Goal: Transaction & Acquisition: Purchase product/service

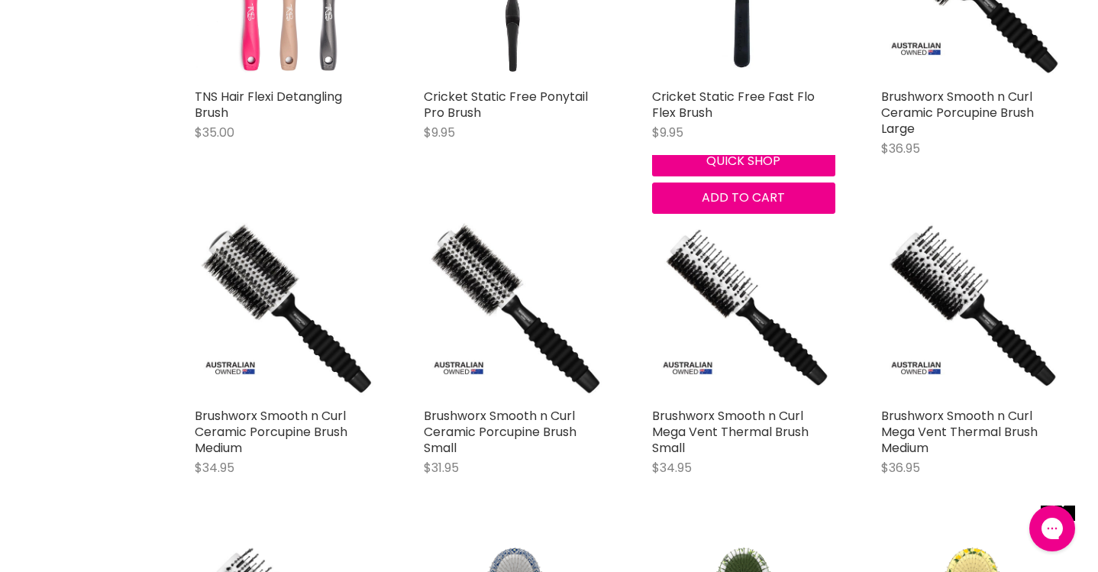
scroll to position [2649, 0]
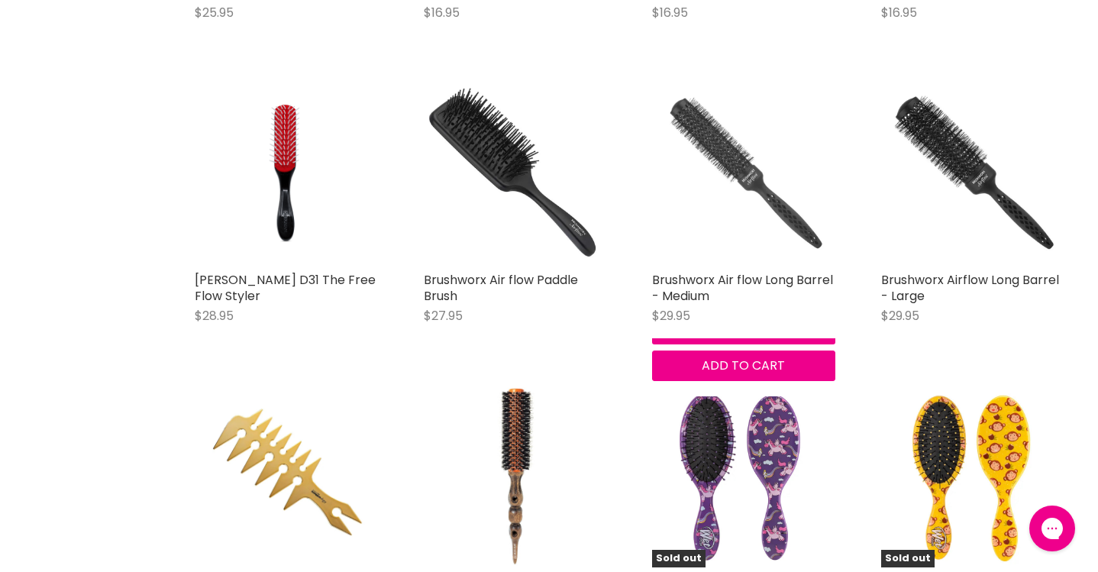
scroll to position [7141, 0]
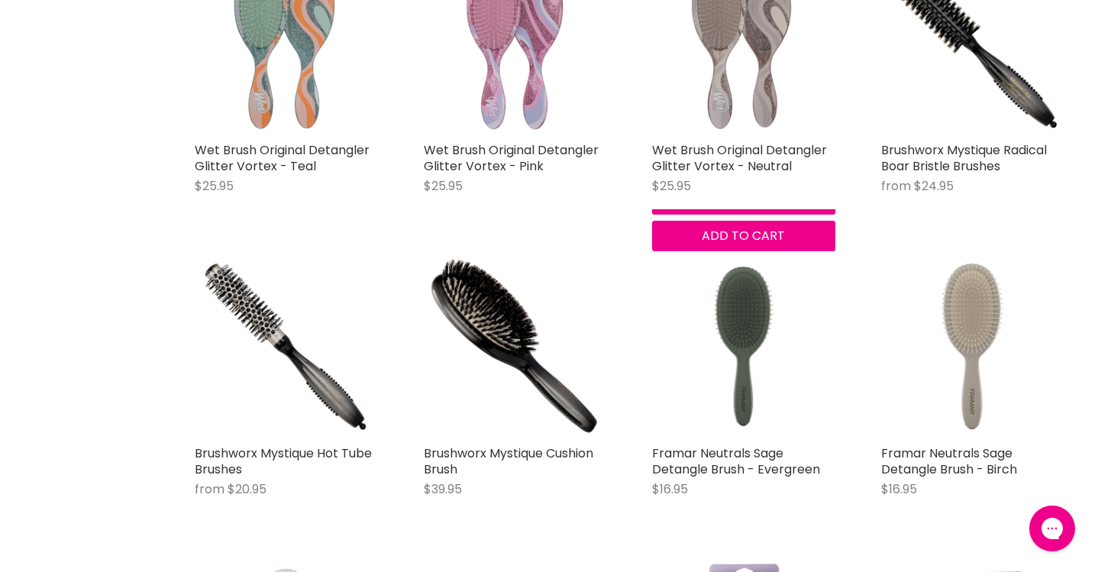
scroll to position [9542, 1]
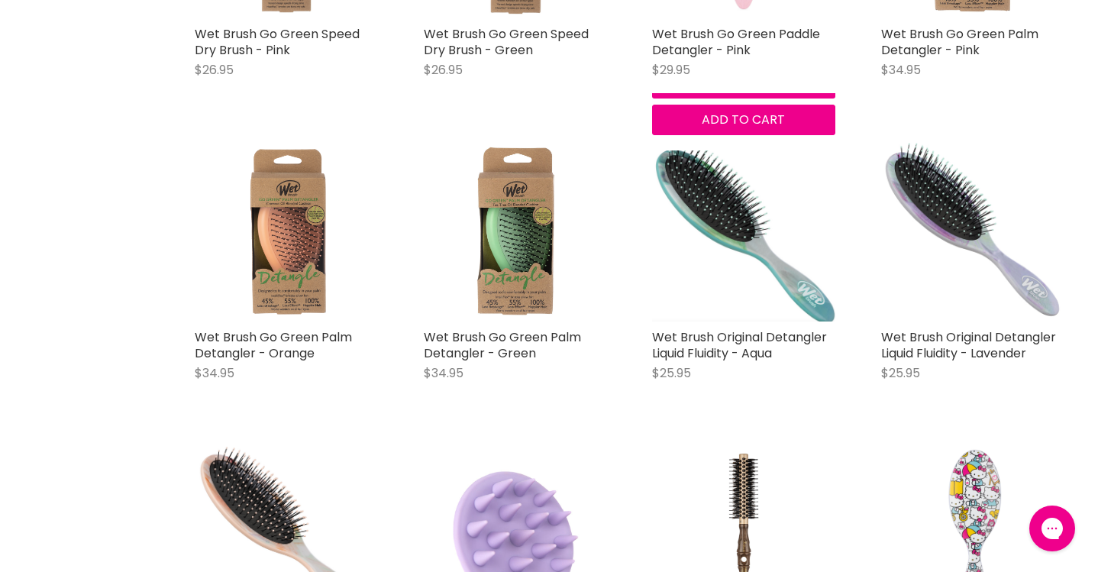
scroll to position [14534, 1]
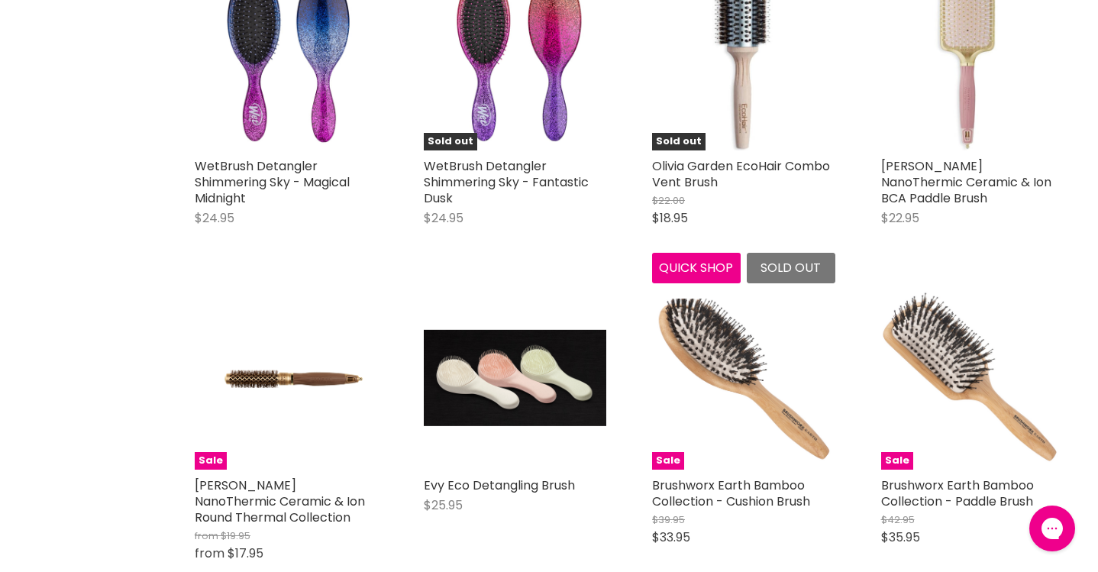
scroll to position [18083, 0]
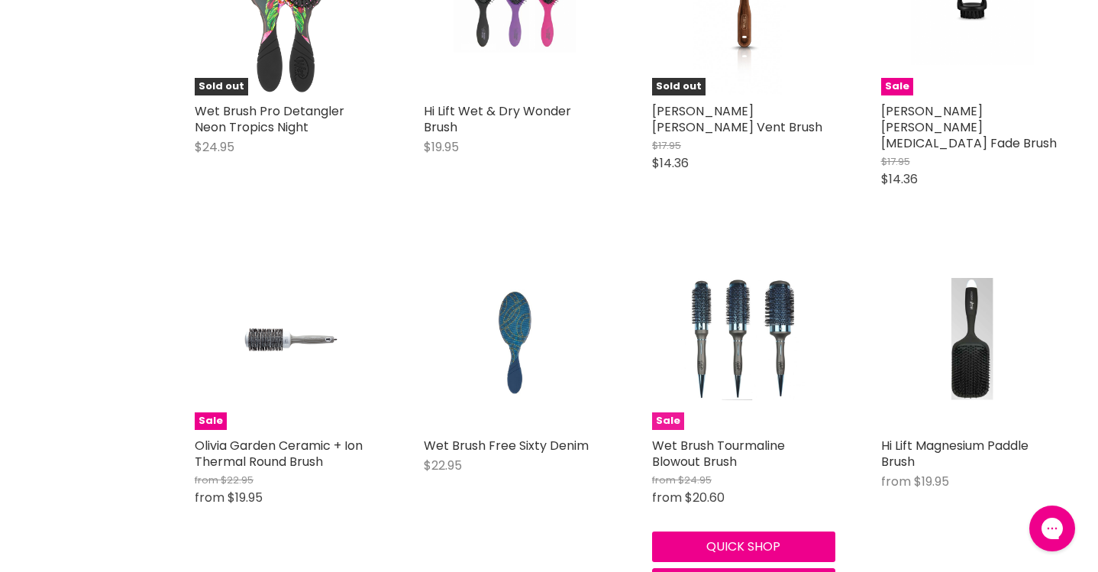
scroll to position [21009, 0]
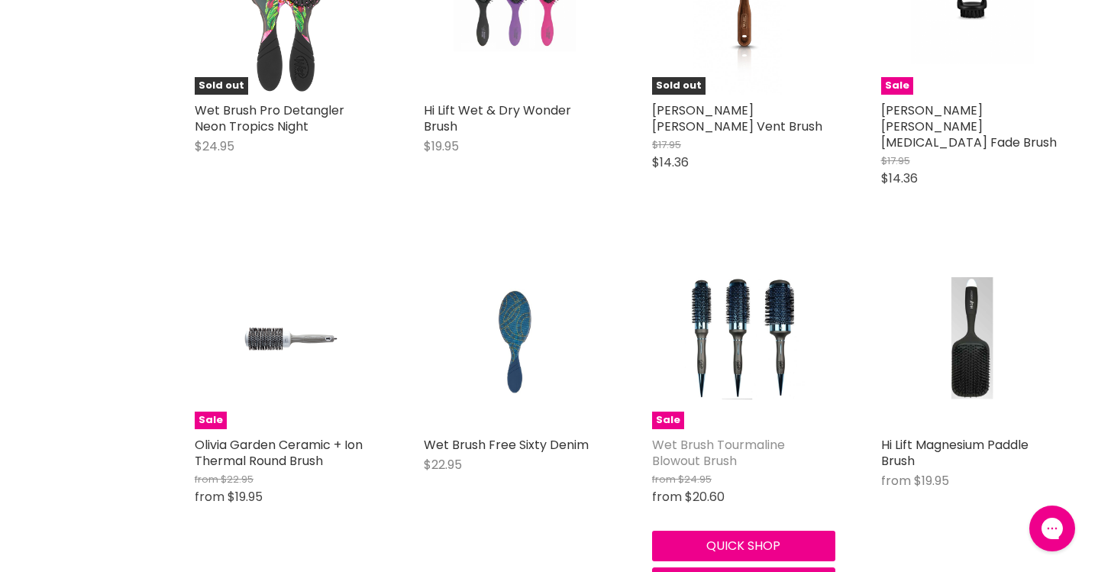
click at [728, 436] on link "Wet Brush Tourmaline Blowout Brush" at bounding box center [718, 453] width 133 height 34
